Goal: Task Accomplishment & Management: Manage account settings

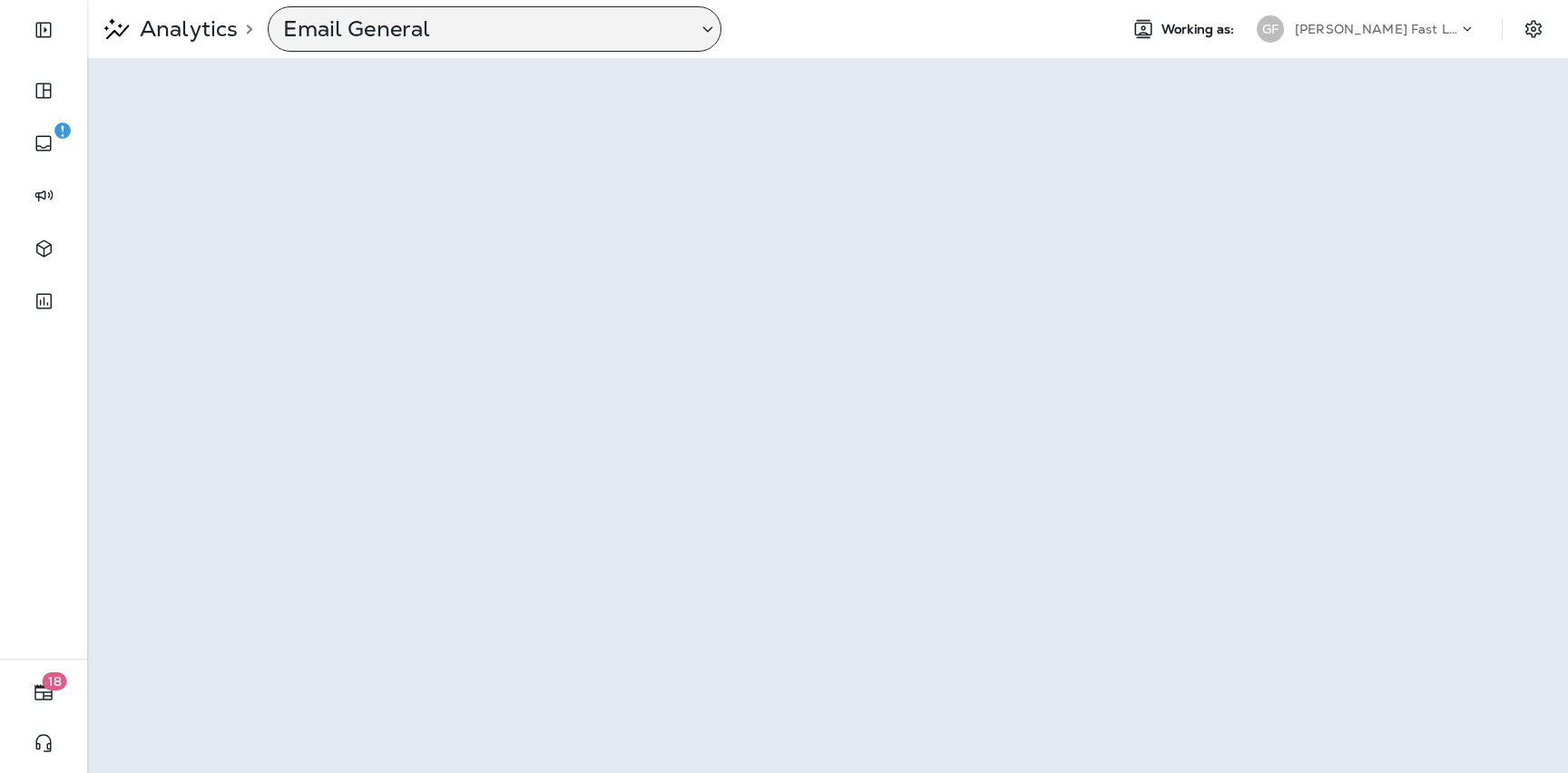
click at [480, 7] on div "Email General" at bounding box center [494, 29] width 454 height 45
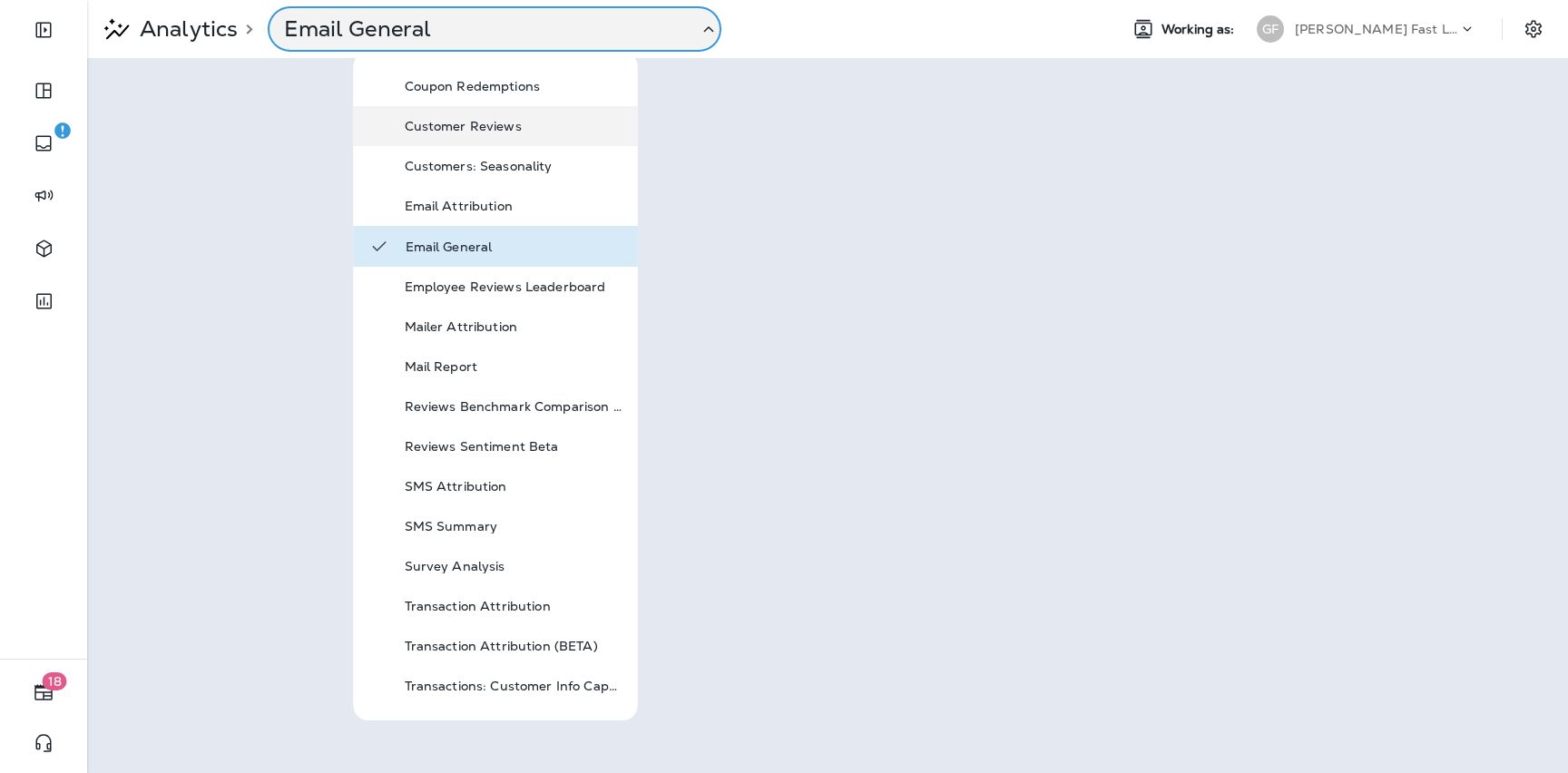
click at [503, 138] on div "Customer Reviews" at bounding box center [496, 126] width 284 height 40
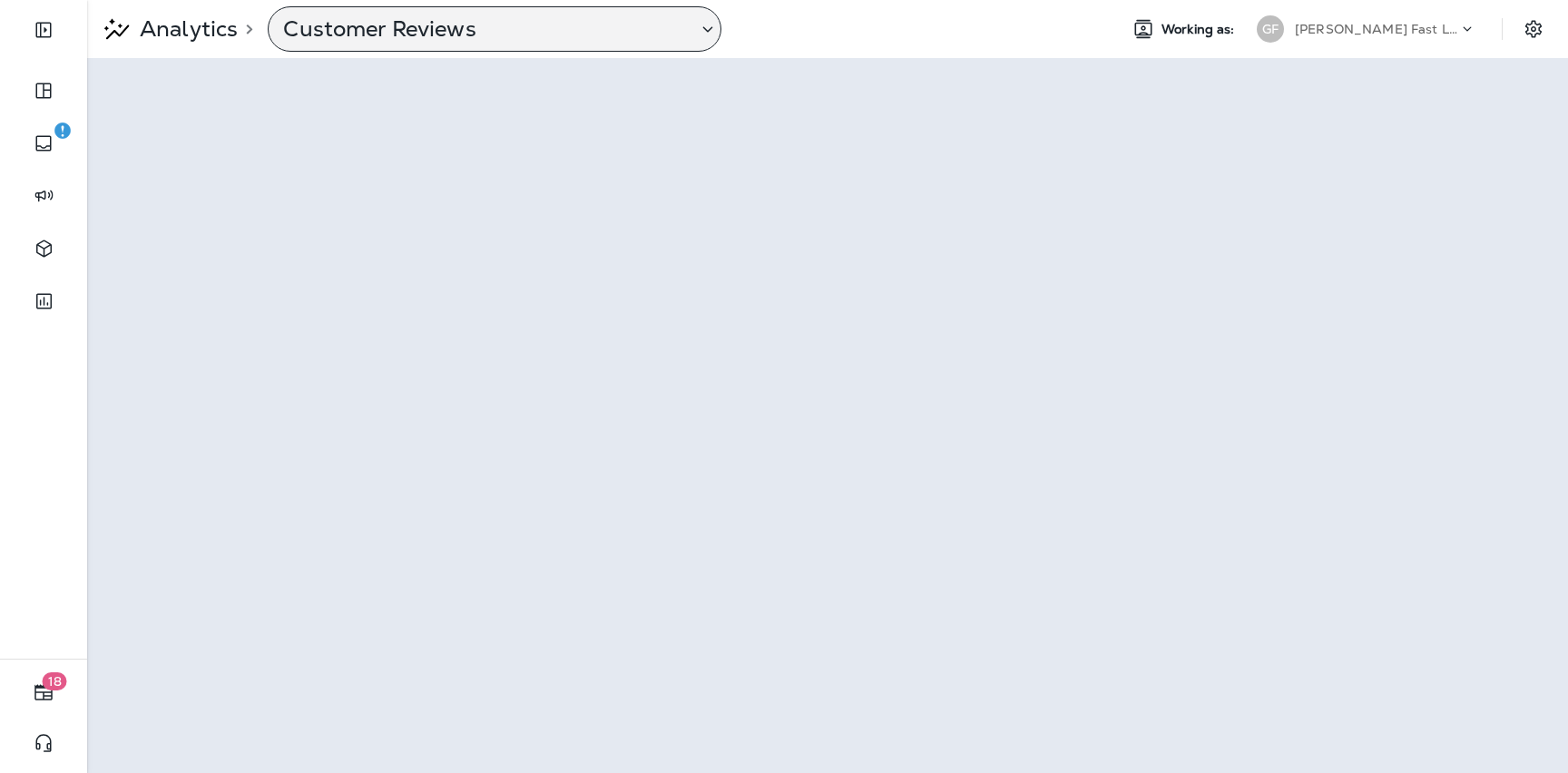
click at [407, 40] on p "Customer Reviews" at bounding box center [482, 29] width 399 height 27
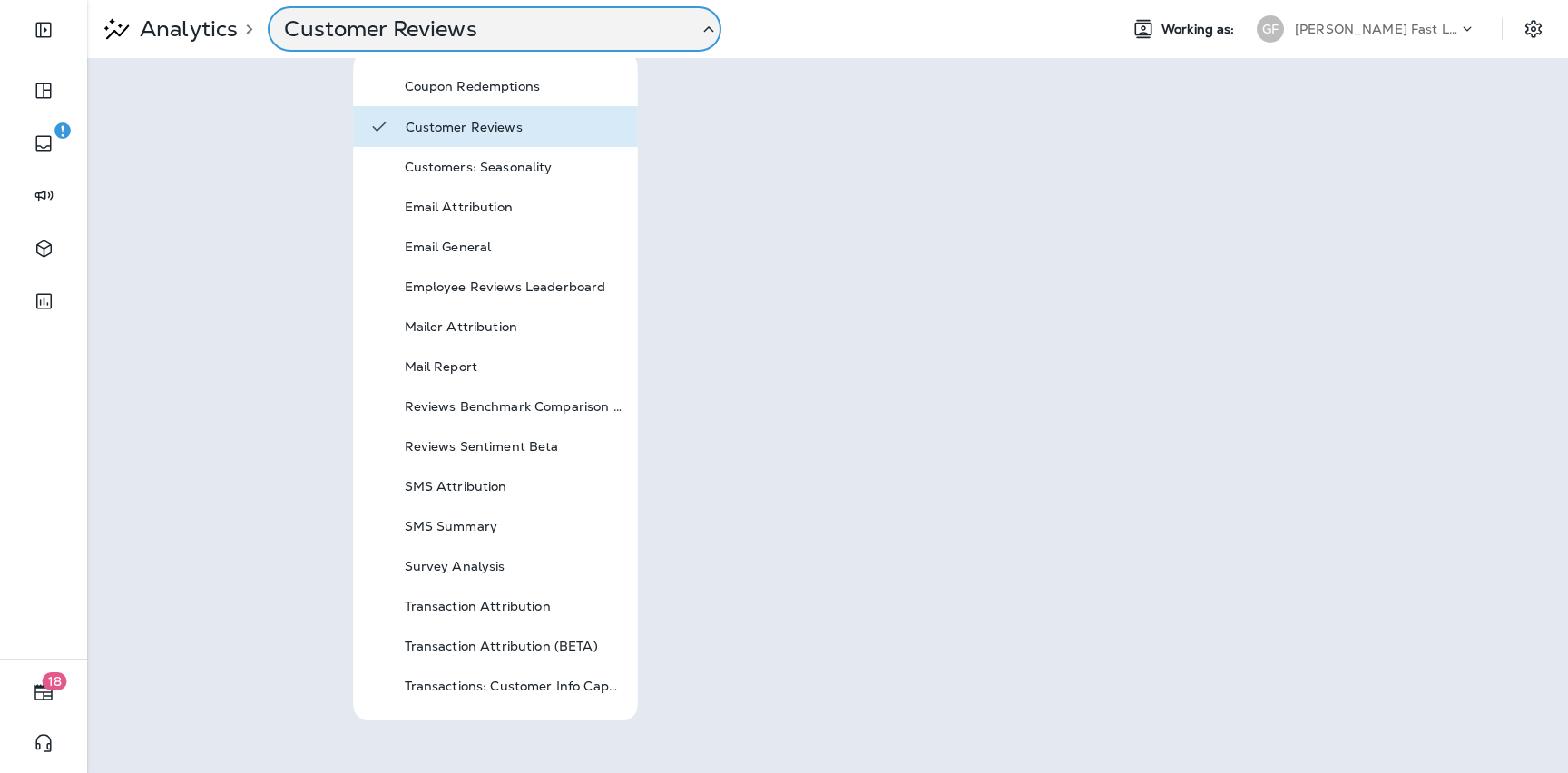
click at [407, 40] on p "Customer Reviews" at bounding box center [483, 29] width 399 height 27
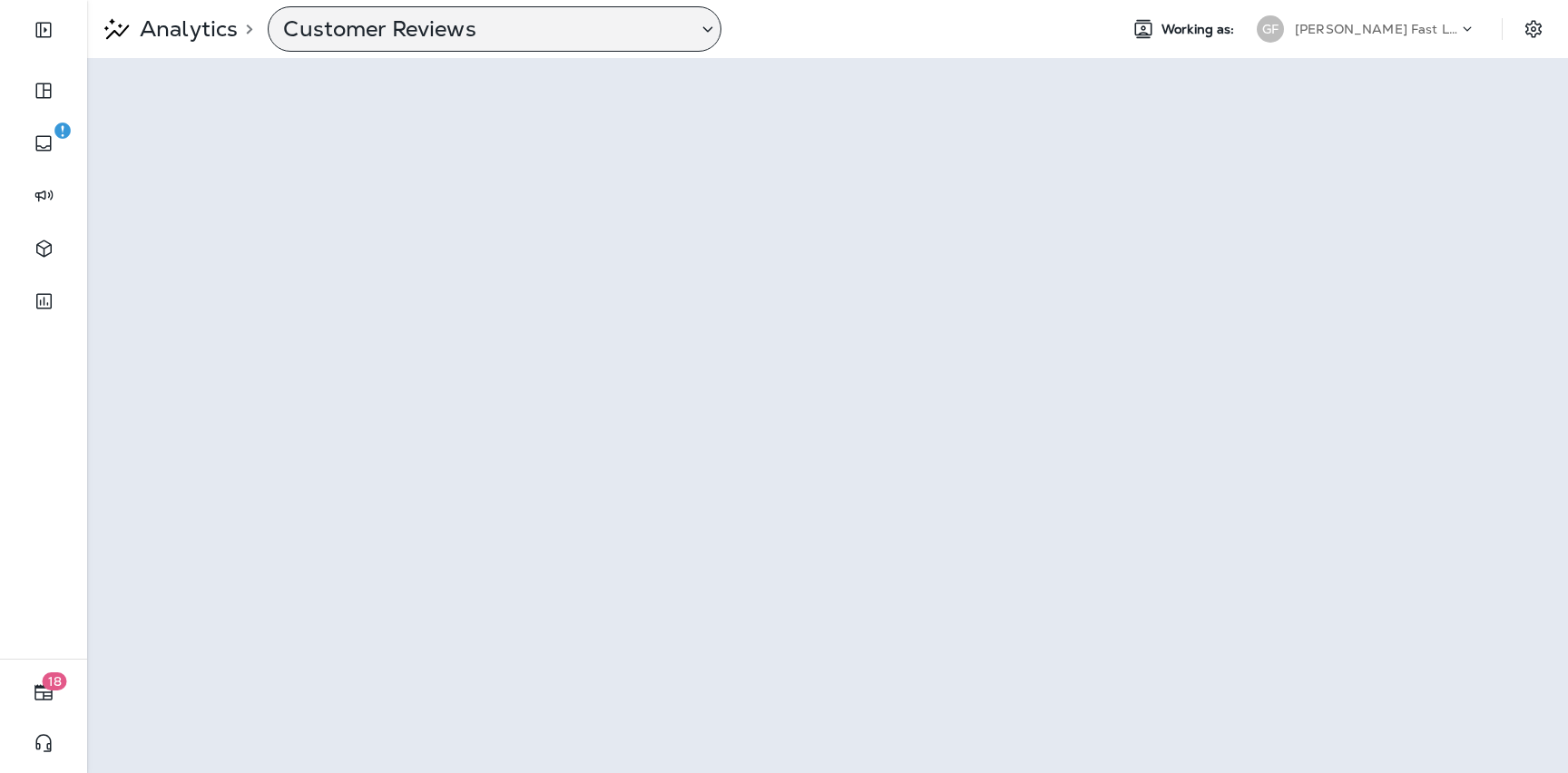
click at [584, 25] on p "Customer Reviews" at bounding box center [482, 29] width 399 height 27
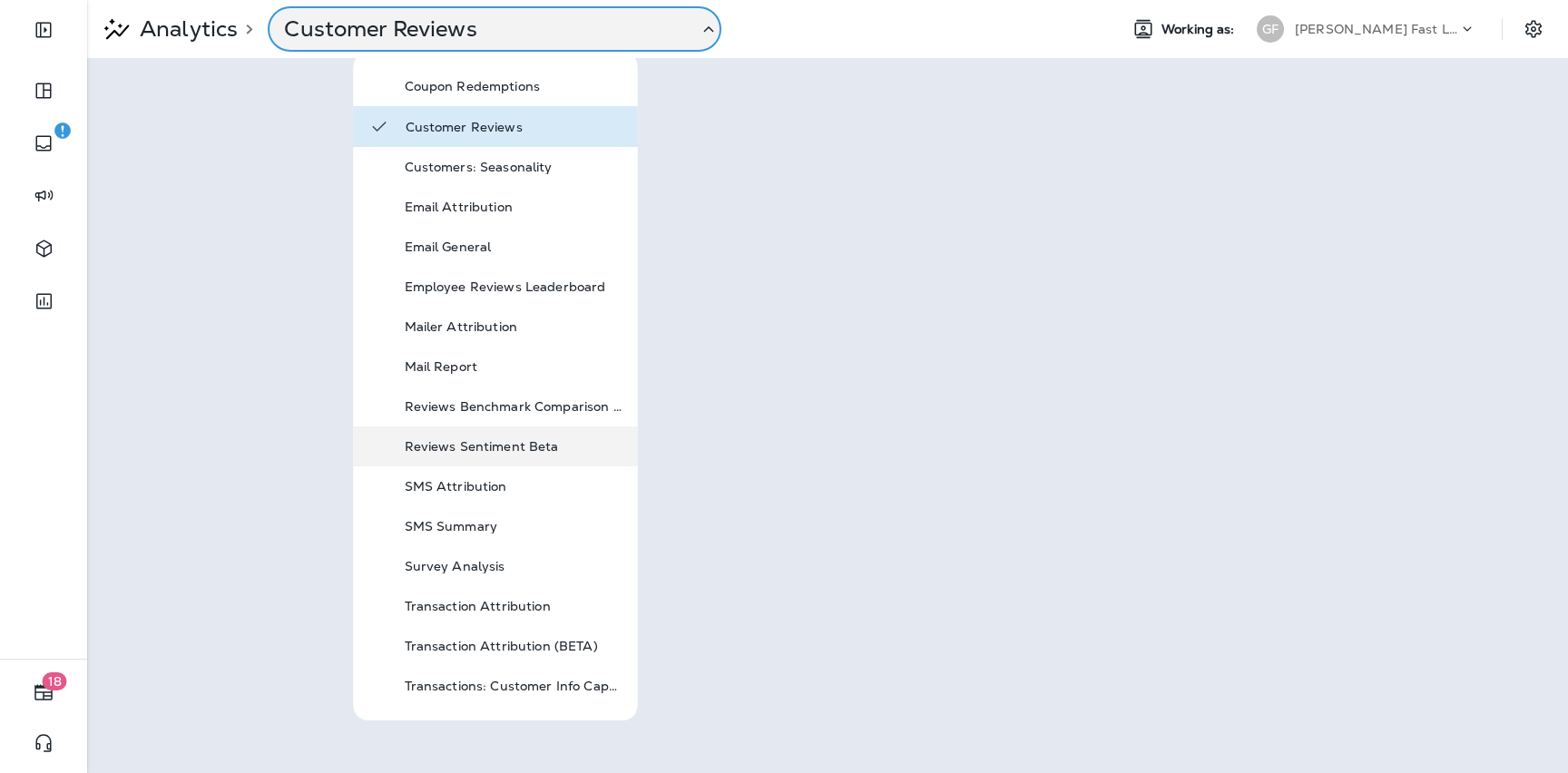
click at [539, 453] on p "Reviews Sentiment Beta" at bounding box center [513, 447] width 217 height 15
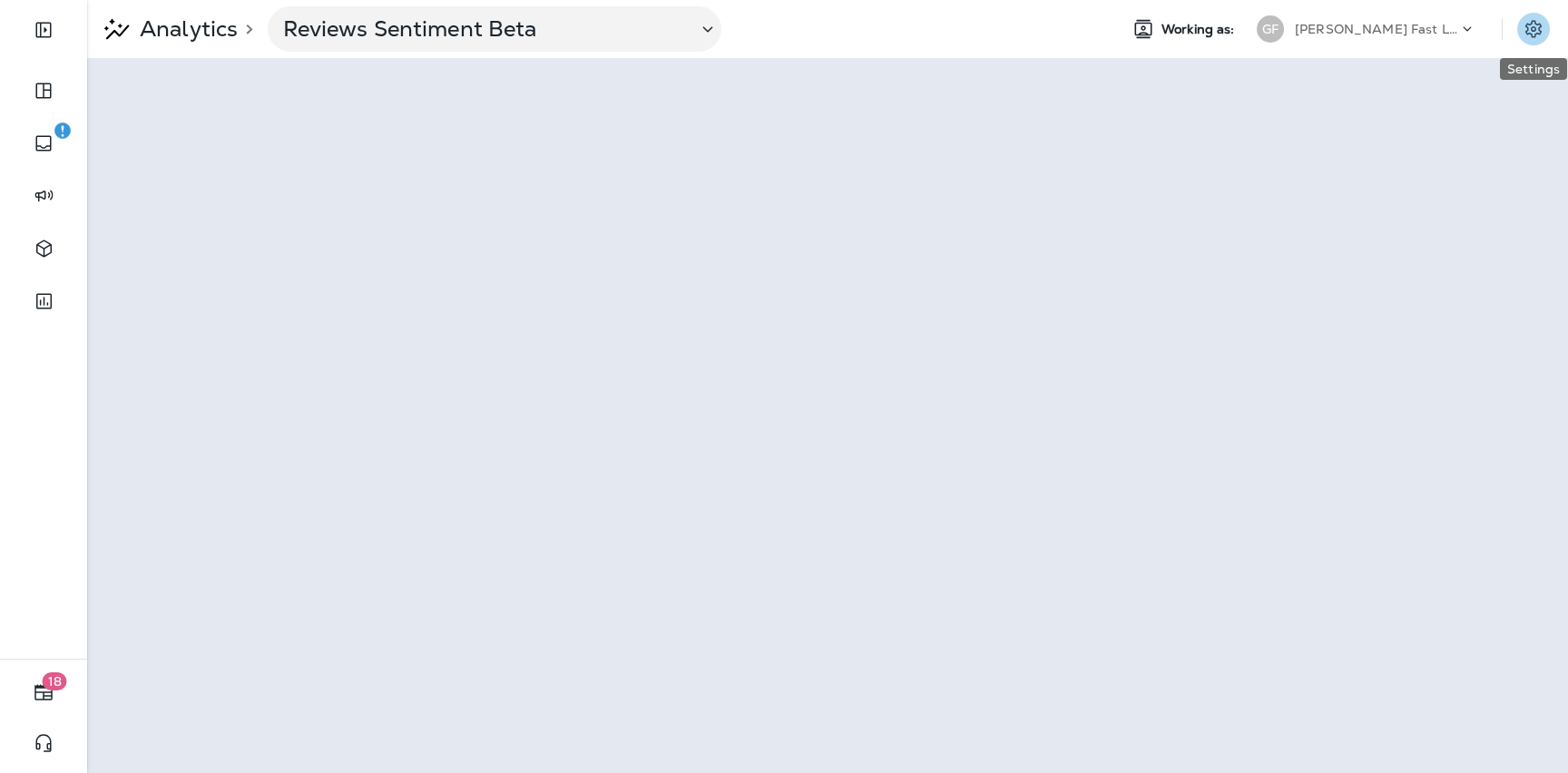
click at [1529, 23] on icon "Settings" at bounding box center [1533, 29] width 22 height 22
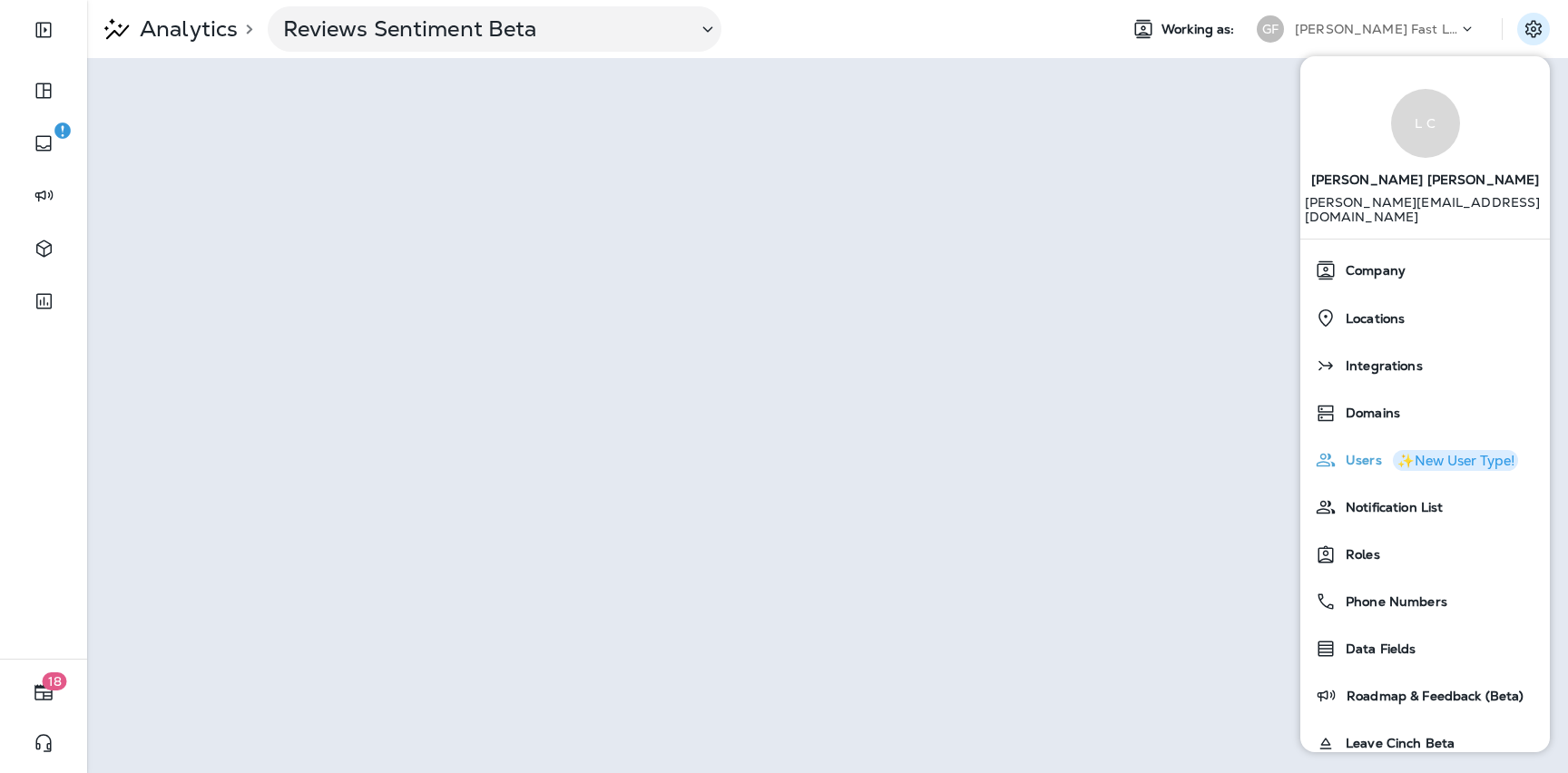
click at [1375, 453] on span "Users" at bounding box center [1359, 460] width 45 height 15
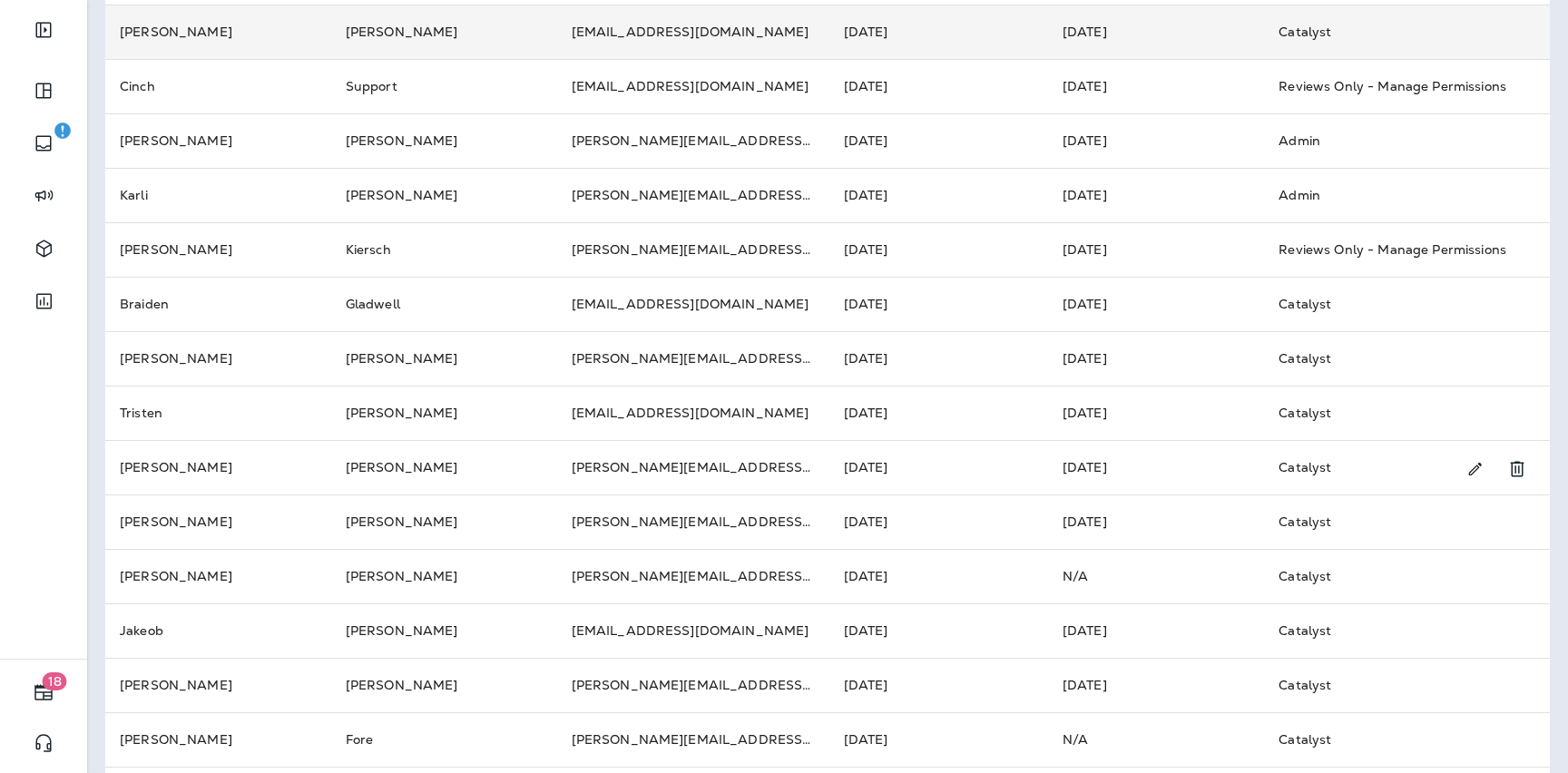
scroll to position [524, 0]
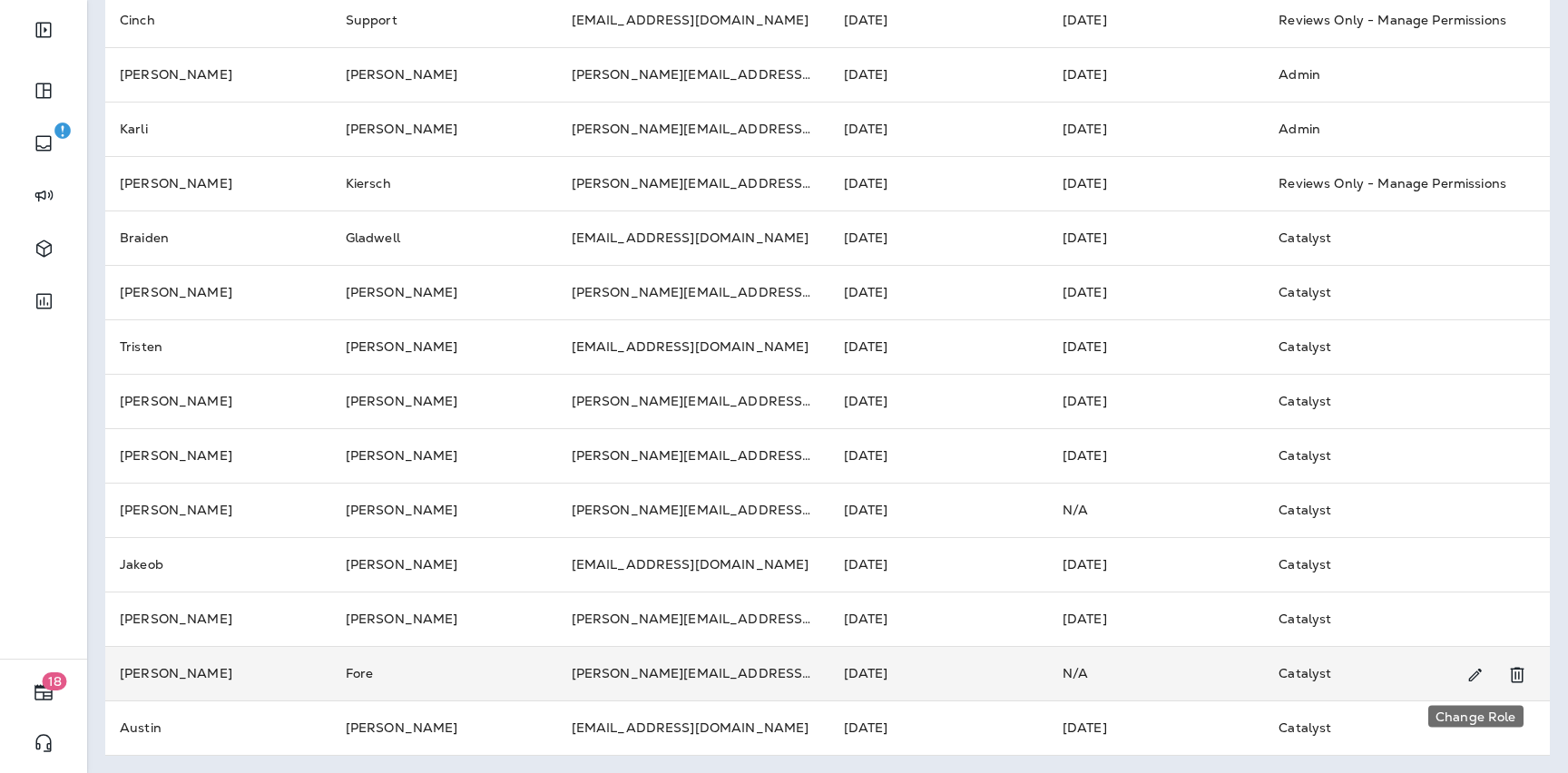
click at [1474, 670] on icon "Change Role" at bounding box center [1474, 675] width 19 height 18
select select "*****"
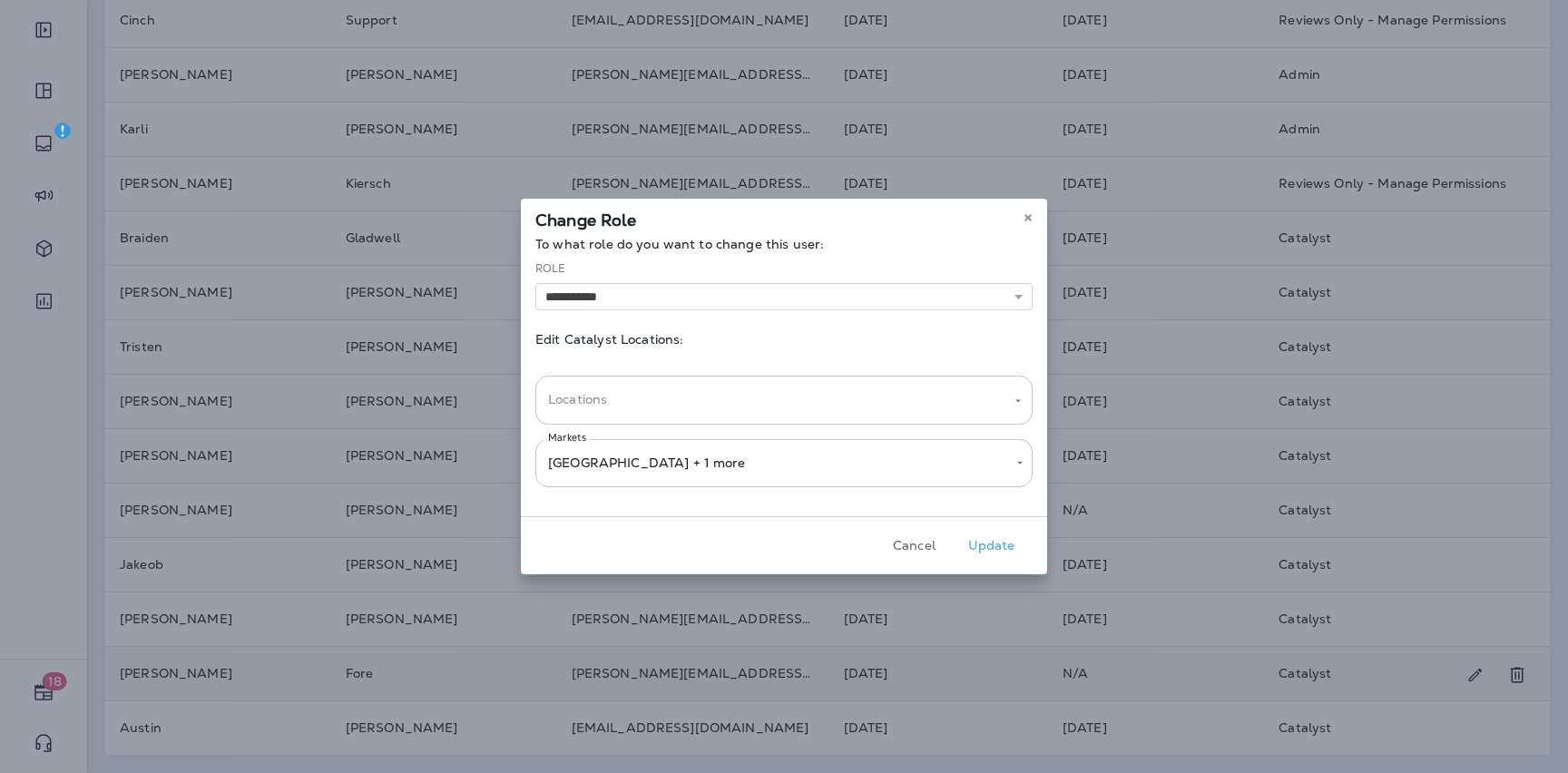
click at [595, 404] on input "Locations" at bounding box center [770, 399] width 454 height 32
click at [679, 340] on p "Edit Catalyst Locations:" at bounding box center [784, 339] width 498 height 15
click at [723, 0] on body "18 Users Working as: [PERSON_NAME] Fast Lube dba Jiffy Lube 1 - 20 of 22 New Fi…" at bounding box center [784, 0] width 1568 height 0
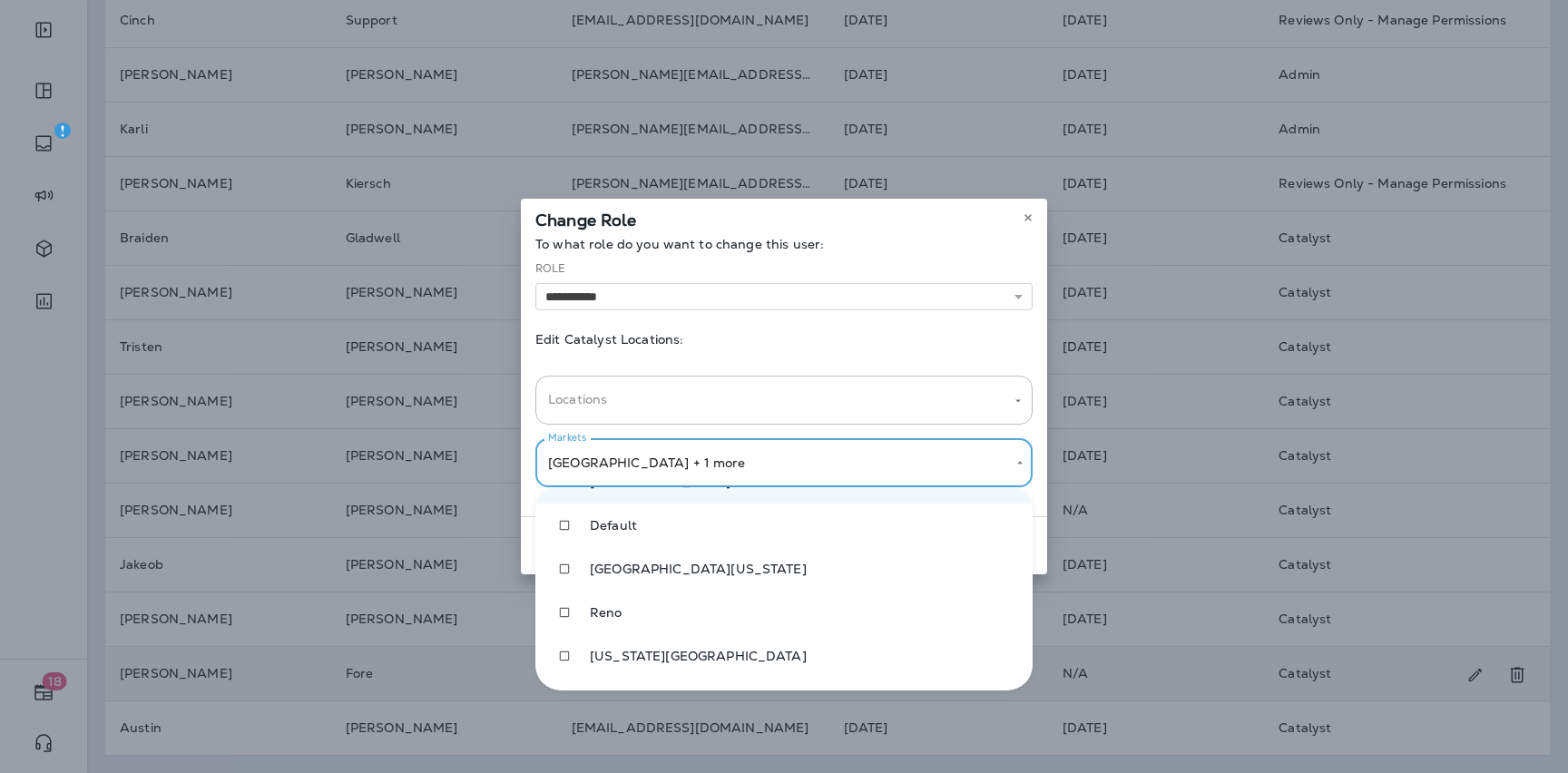
scroll to position [85, 0]
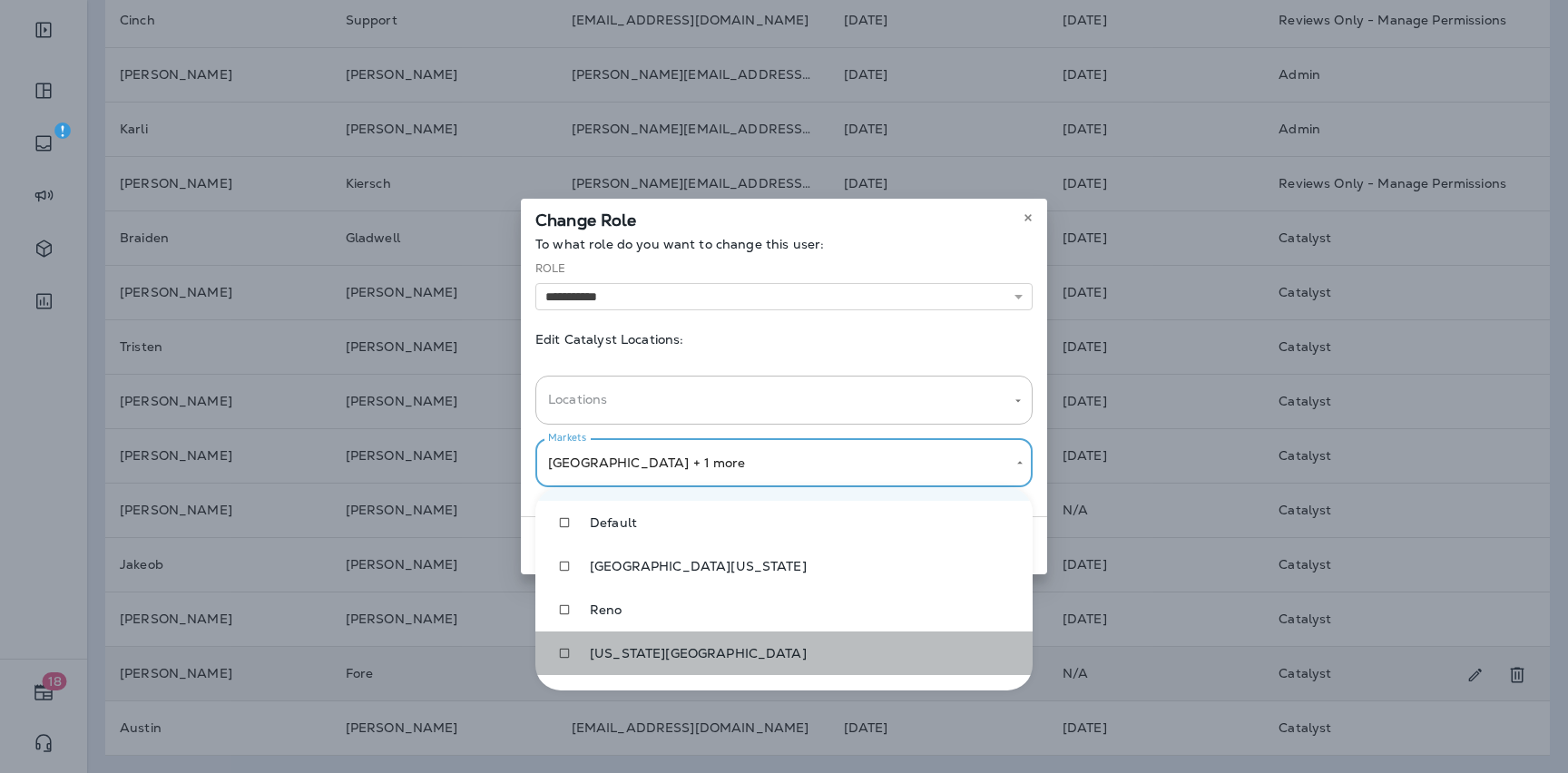
click at [660, 663] on li "[US_STATE][GEOGRAPHIC_DATA]" at bounding box center [784, 653] width 498 height 44
type input "**********"
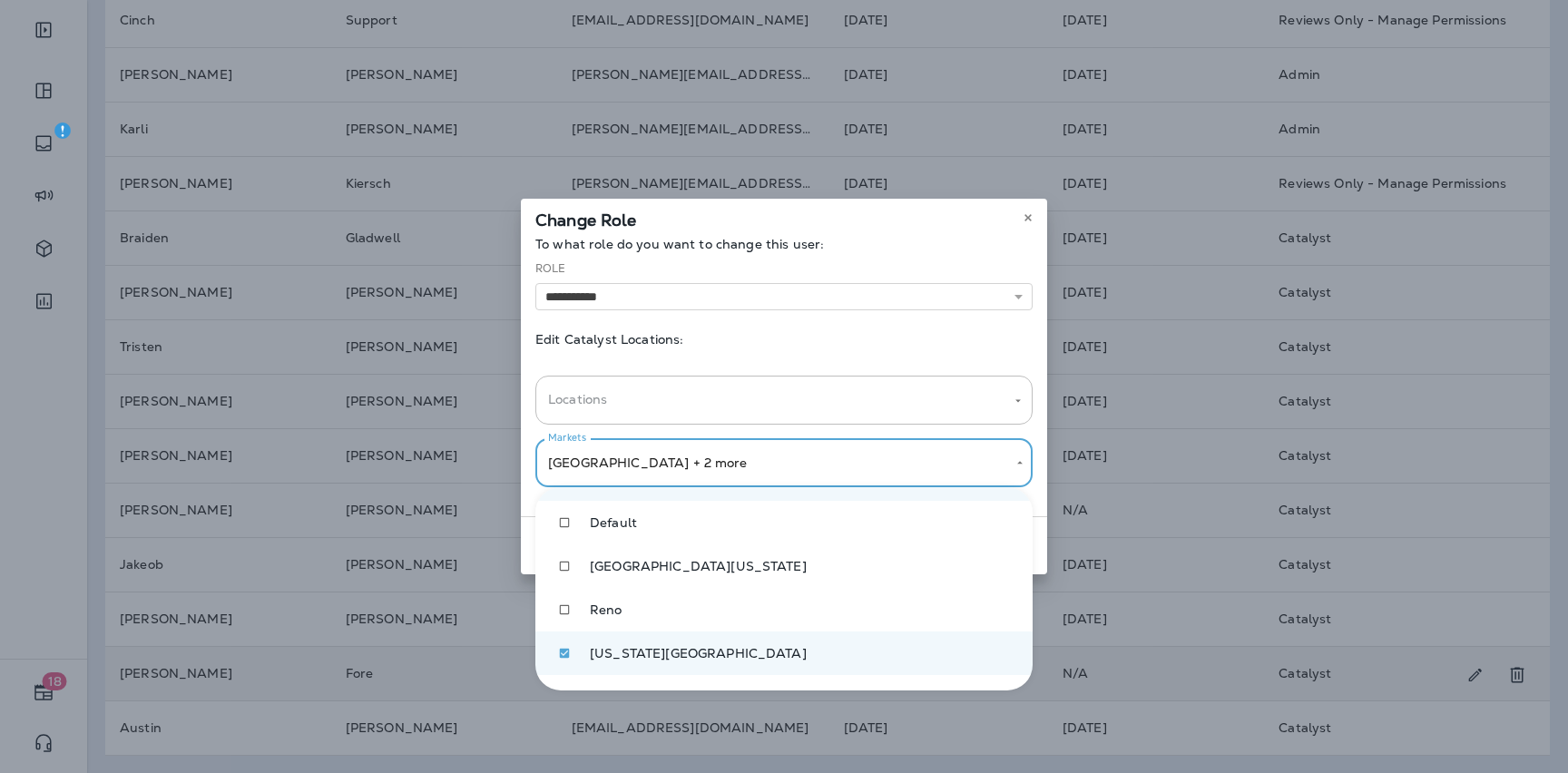
click at [737, 336] on div at bounding box center [784, 386] width 1568 height 773
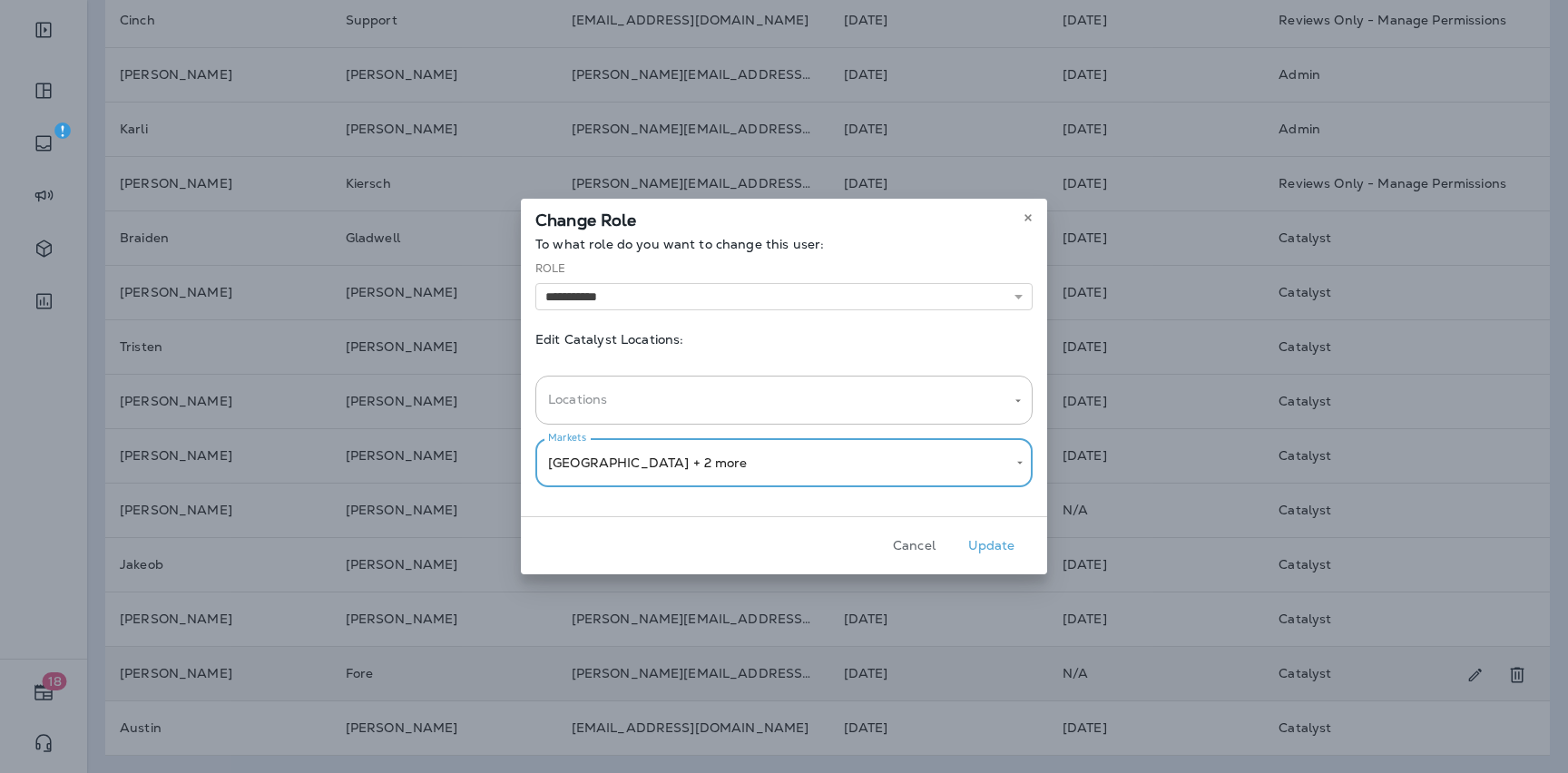
click at [982, 543] on button "Update" at bounding box center [990, 546] width 68 height 28
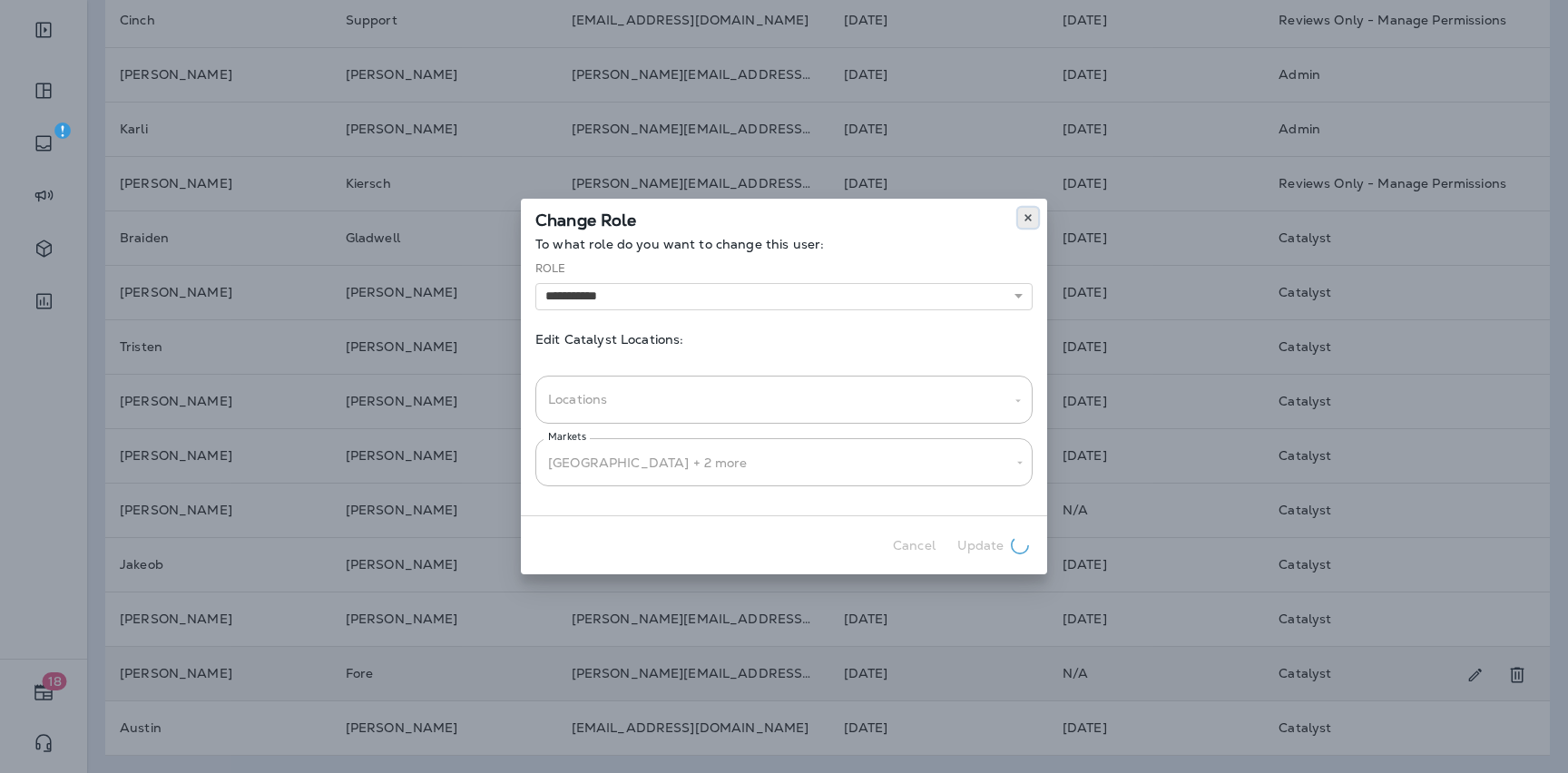
click at [1028, 221] on icon at bounding box center [1028, 217] width 11 height 11
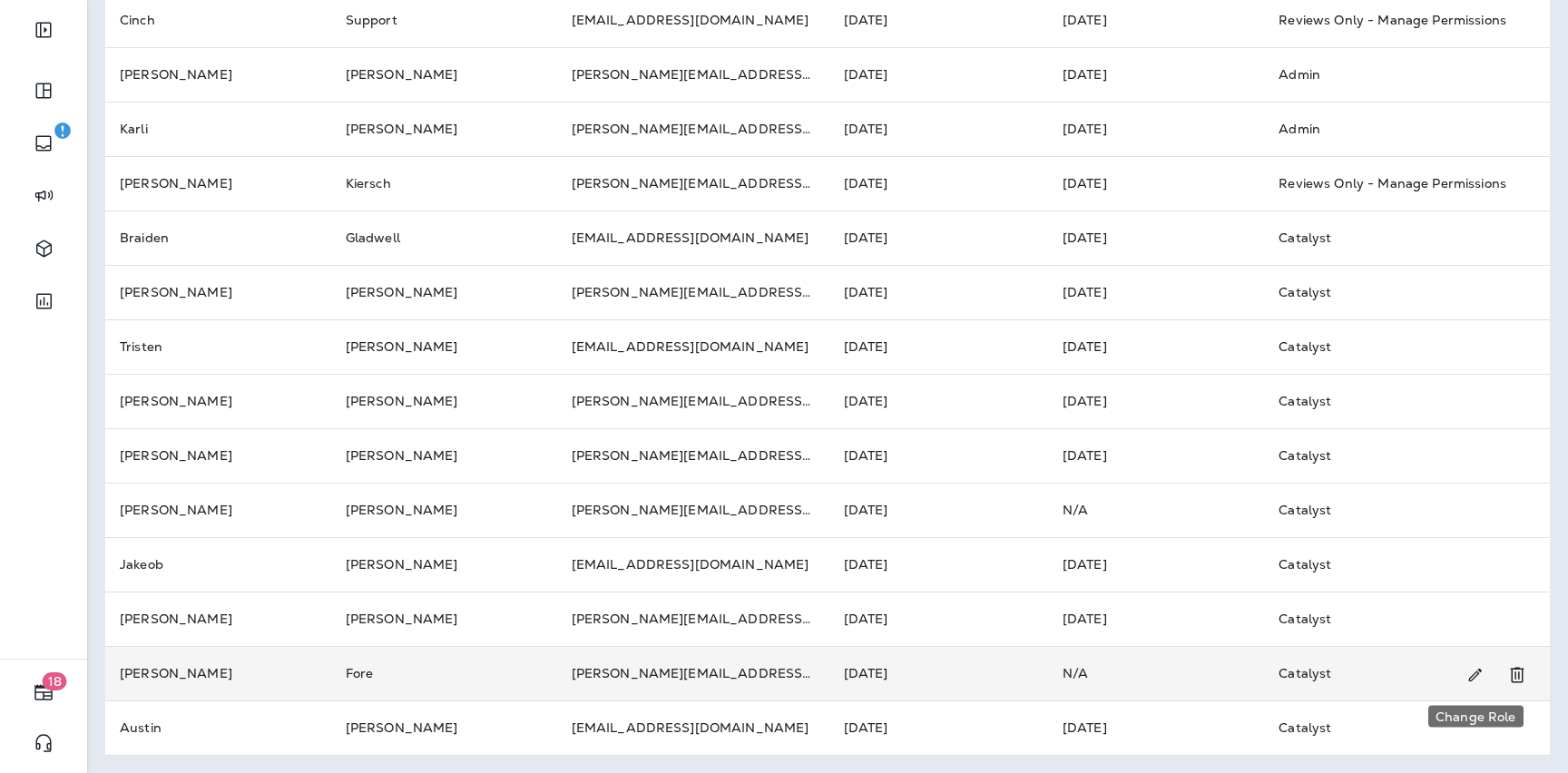
click at [1476, 675] on icon "Change Role" at bounding box center [1475, 675] width 13 height 13
select select "*****"
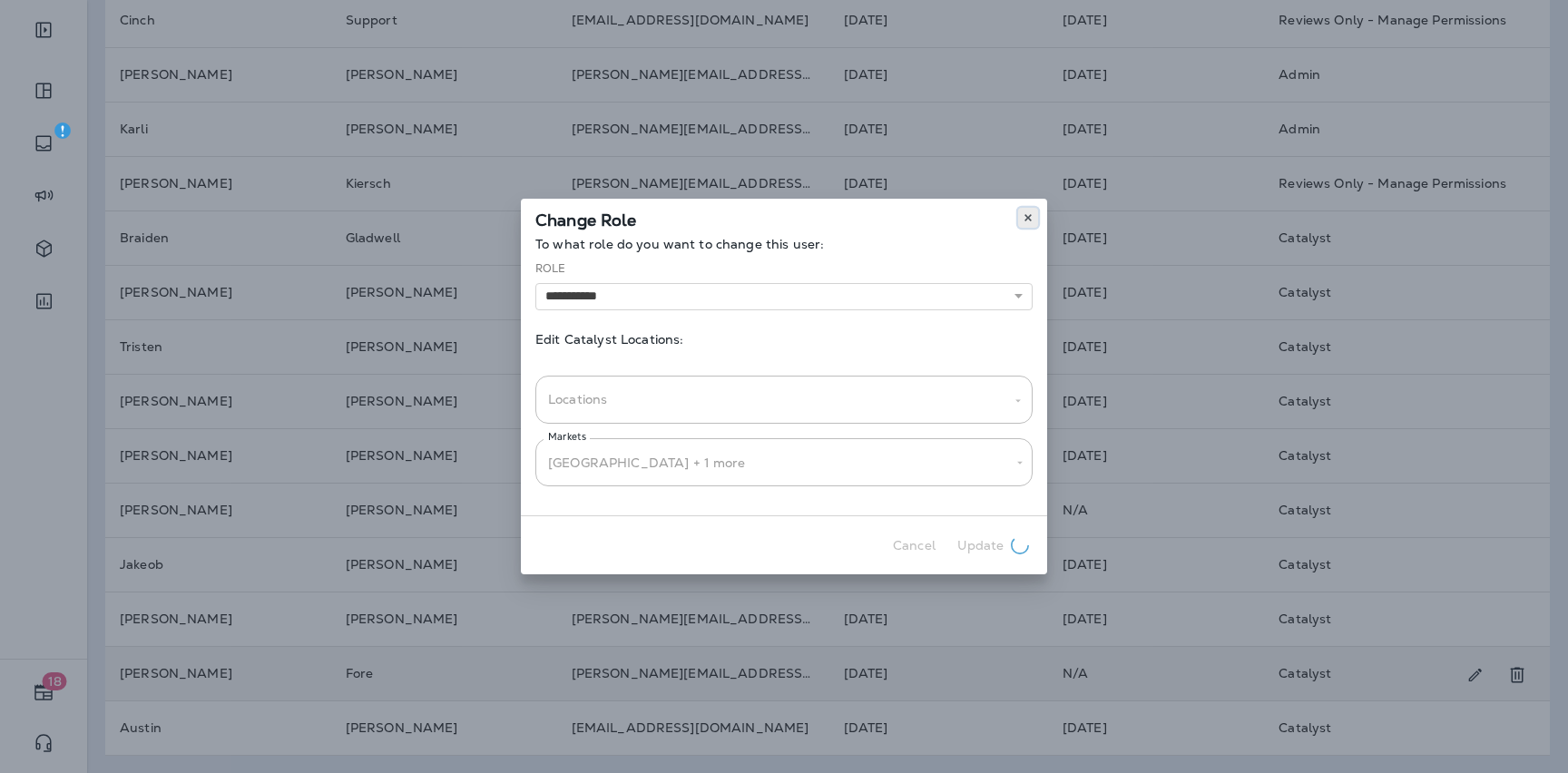
click at [1030, 221] on icon at bounding box center [1028, 217] width 11 height 11
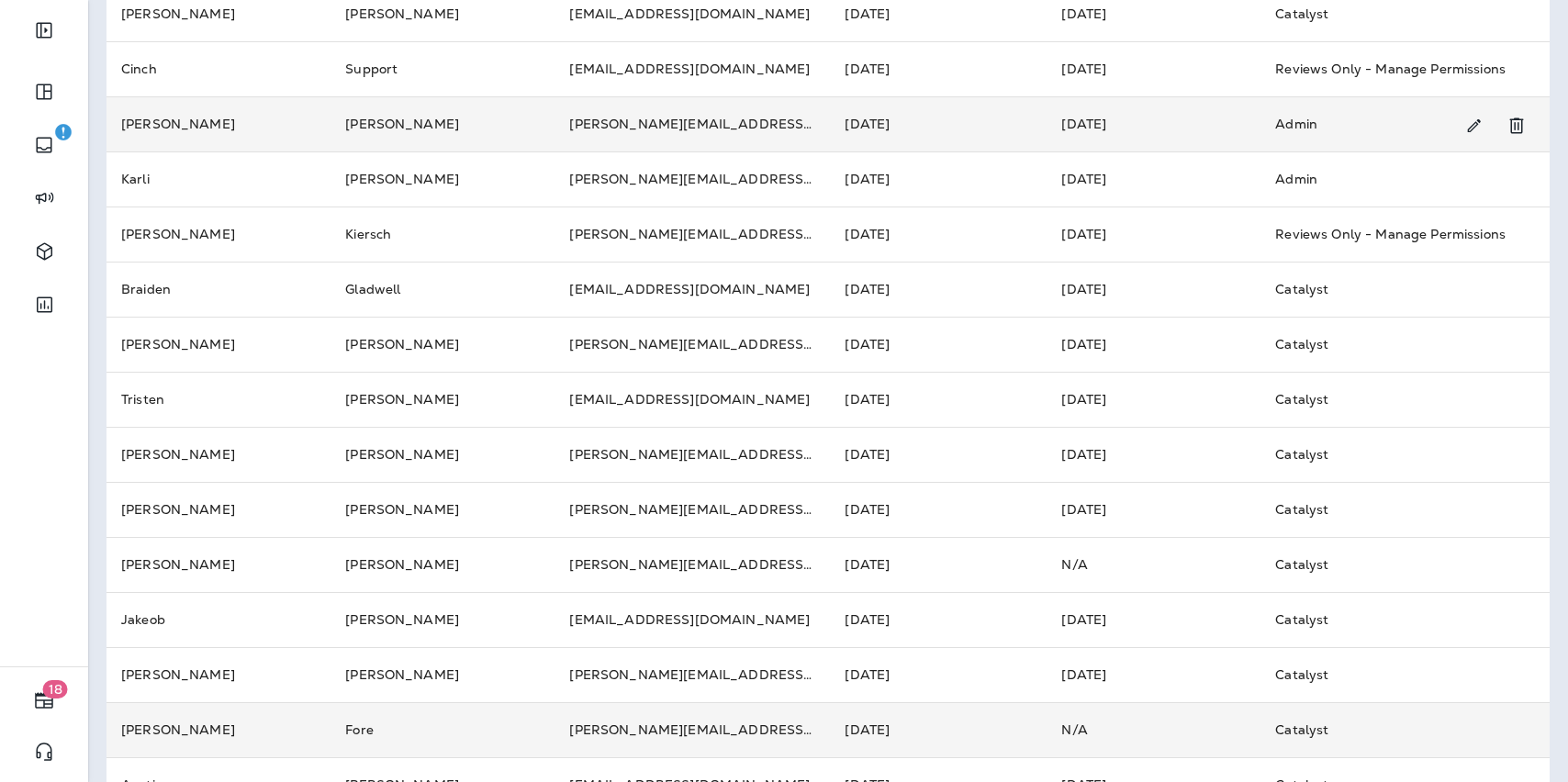
scroll to position [0, 0]
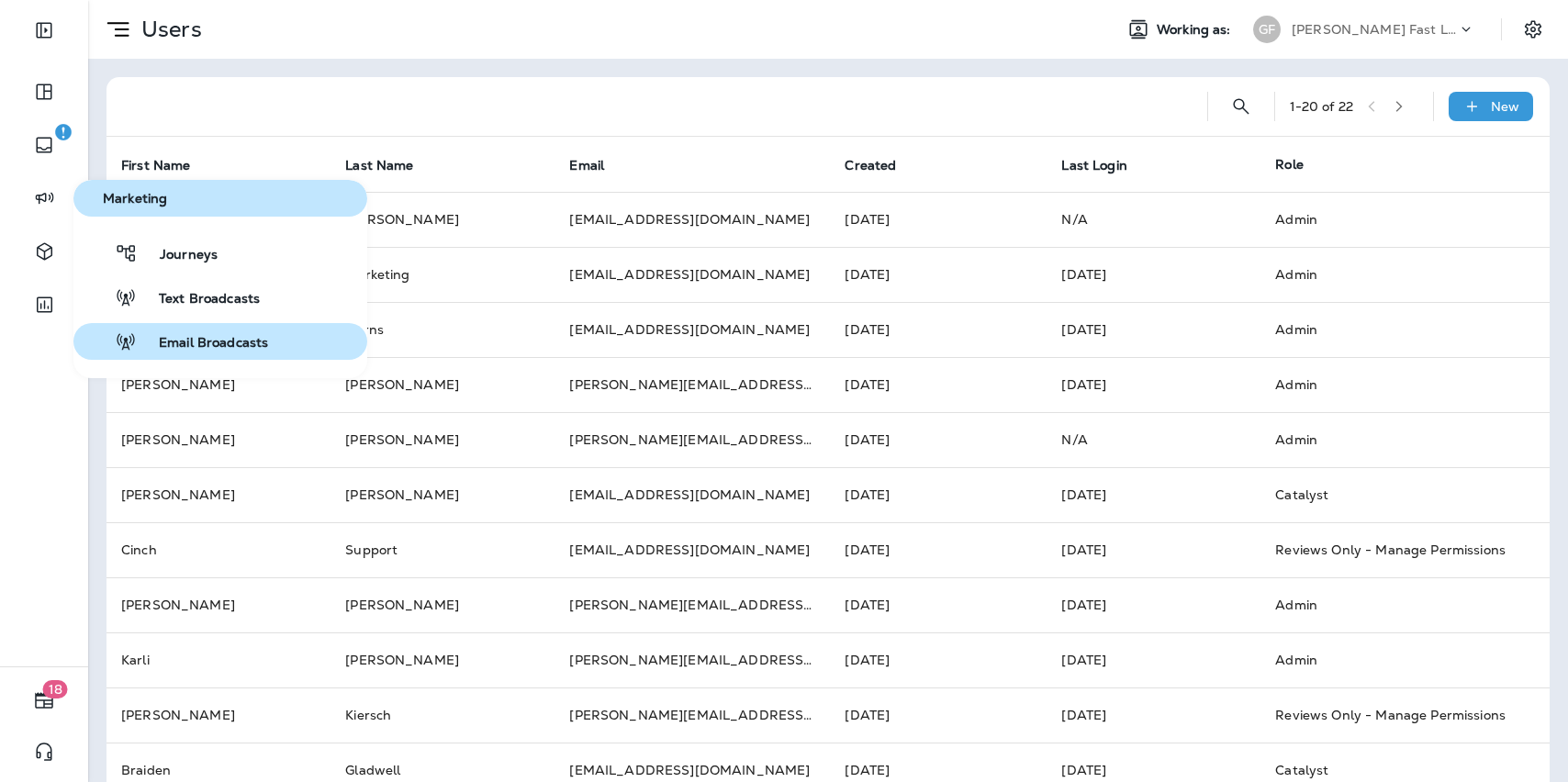
click at [196, 335] on span "Email Broadcasts" at bounding box center [202, 343] width 132 height 17
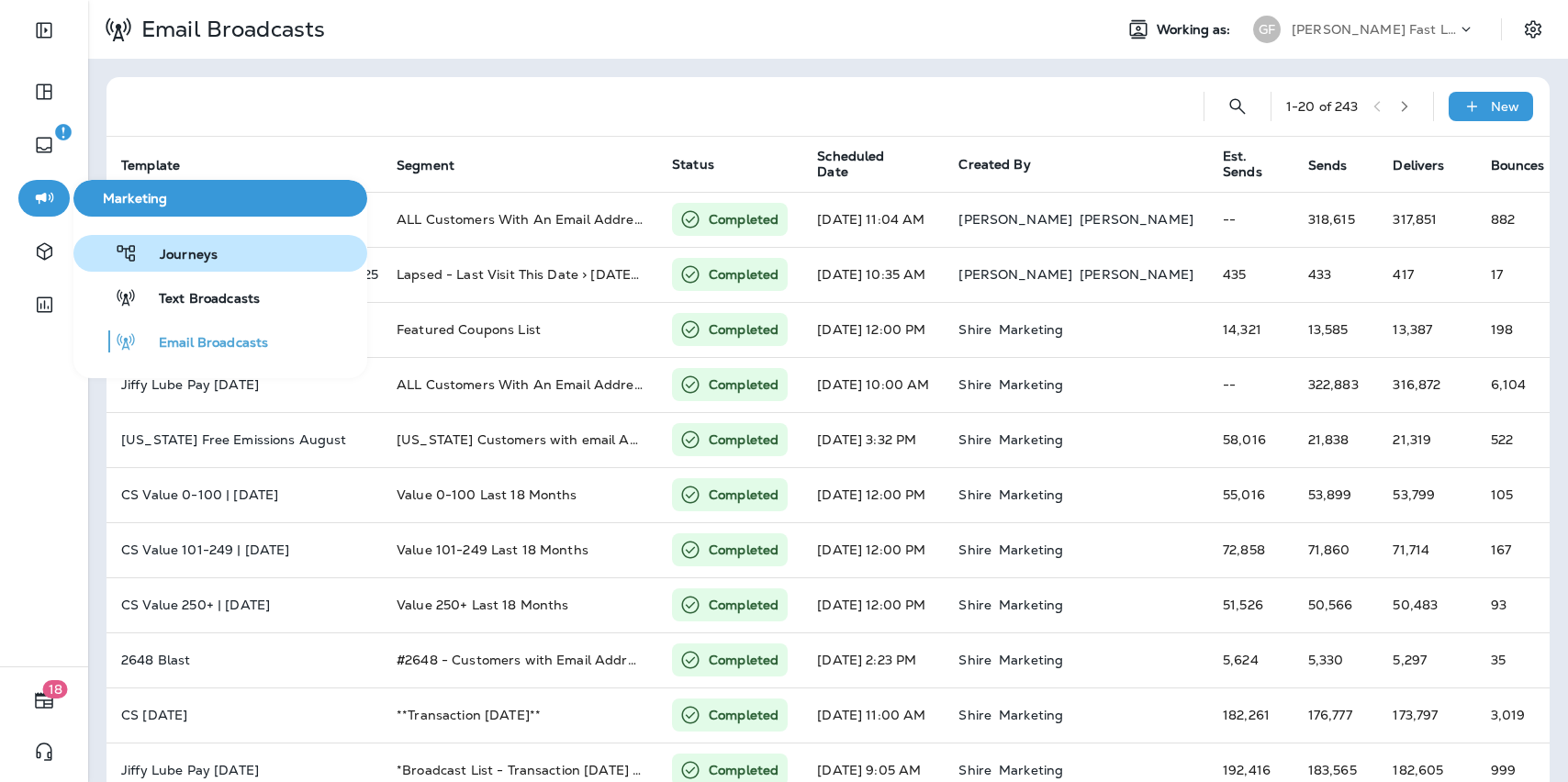
click at [183, 259] on span "Journeys" at bounding box center [178, 255] width 80 height 17
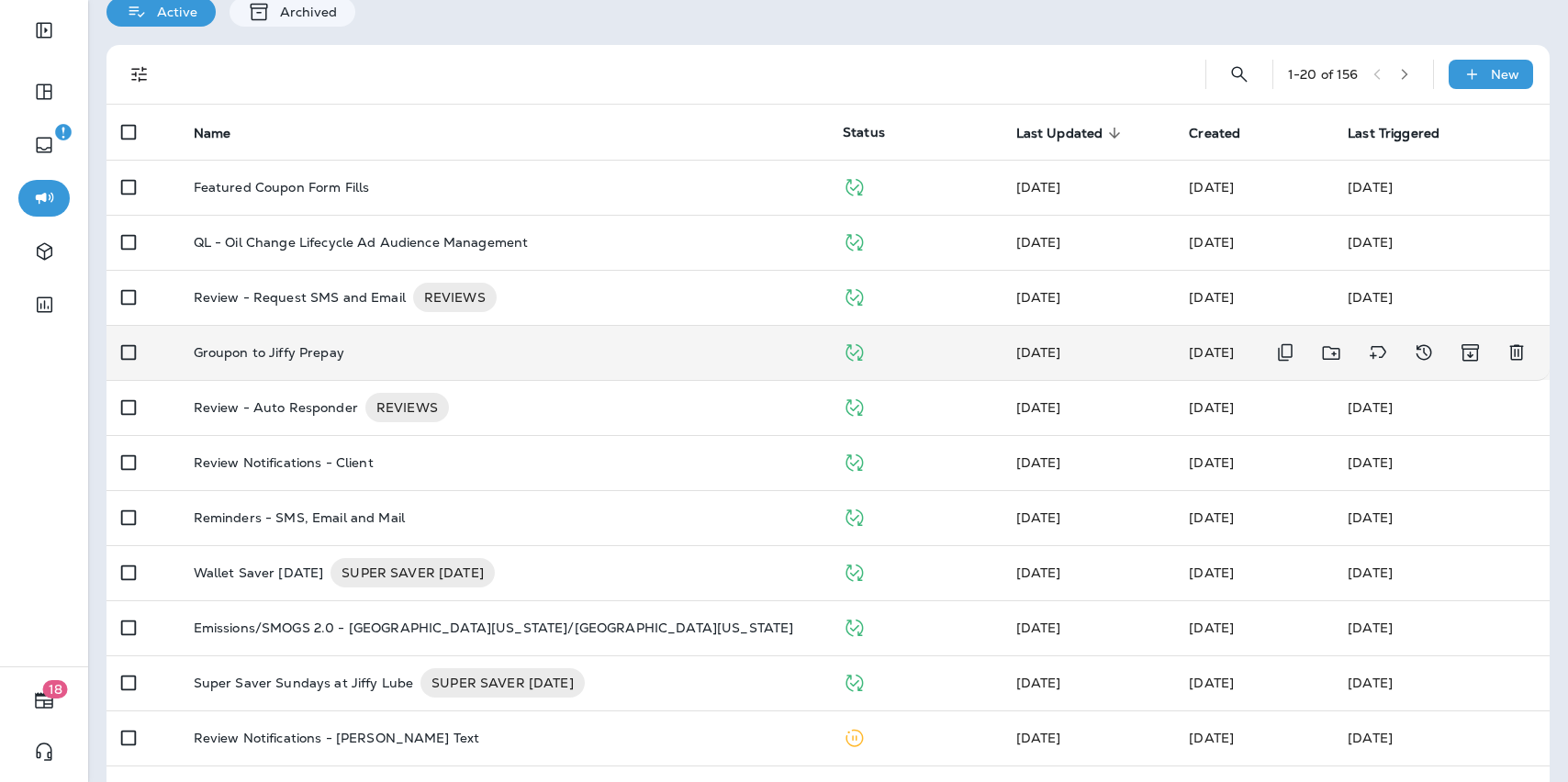
scroll to position [81, 0]
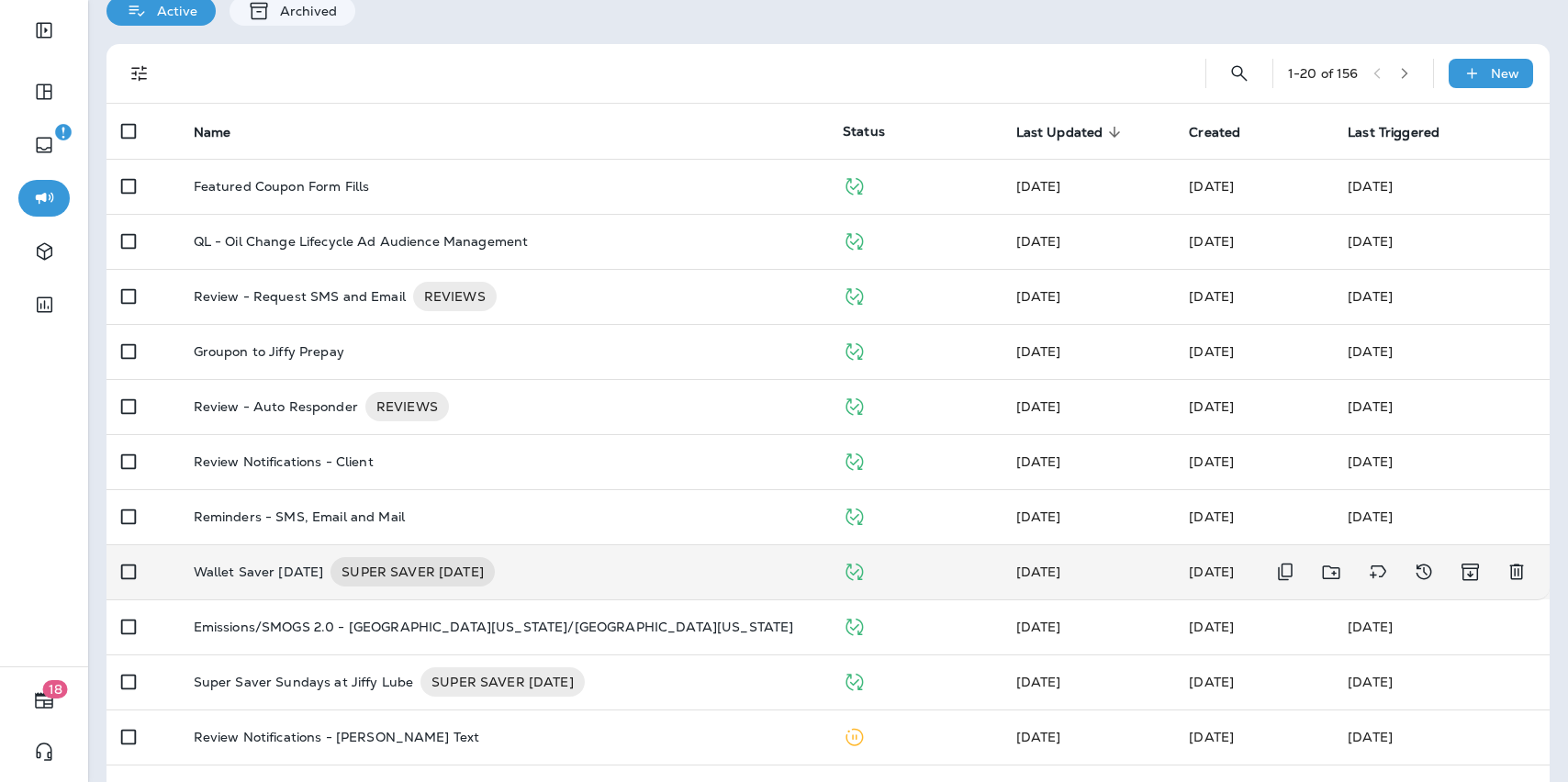
click at [324, 567] on p "Wallet Saver [DATE]" at bounding box center [259, 572] width 131 height 29
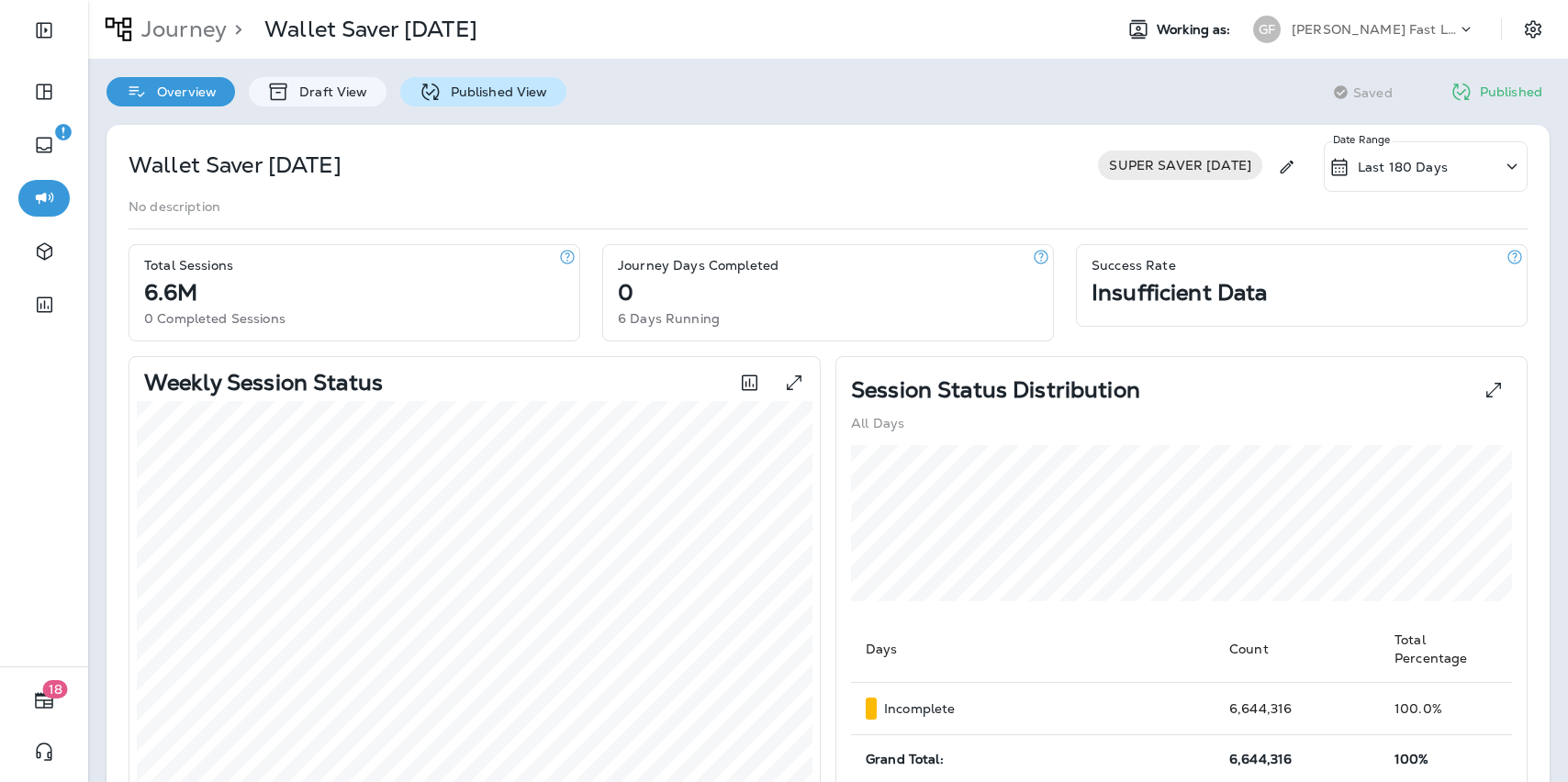
click at [442, 95] on p "Published View" at bounding box center [495, 92] width 107 height 15
